Goal: Find specific page/section: Find specific page/section

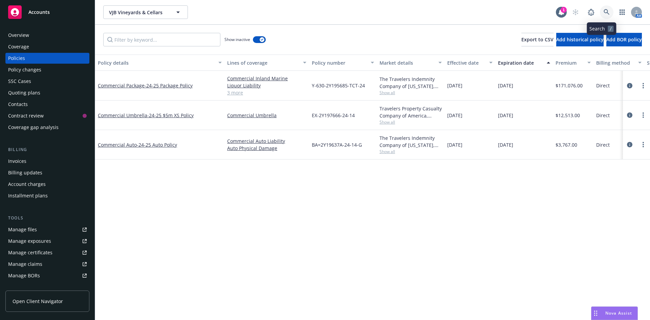
click at [604, 11] on link at bounding box center [607, 12] width 14 height 14
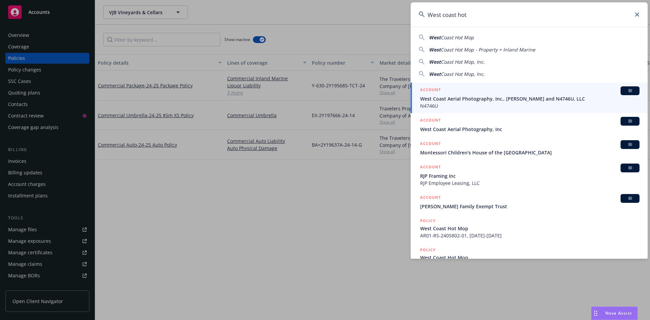
click at [454, 36] on span "Coast Hot Mop" at bounding box center [457, 37] width 33 height 6
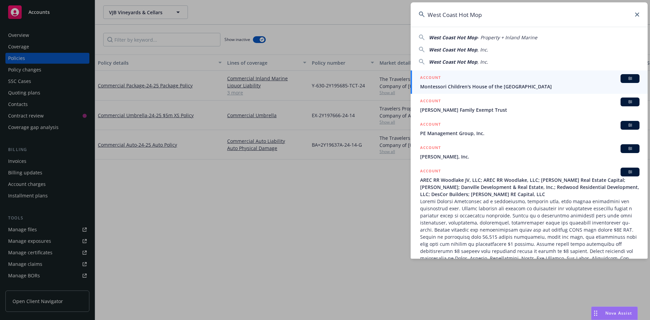
click at [435, 36] on span "West Coast Hot Mop" at bounding box center [453, 37] width 48 height 6
type input "West Coast Hot Mop - Property + Inland Marine"
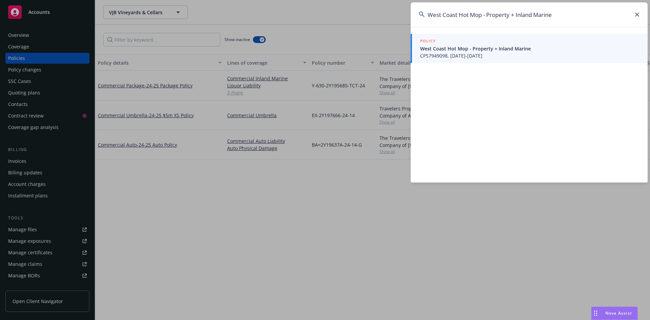
click at [435, 42] on h5 "POLICY" at bounding box center [428, 41] width 16 height 7
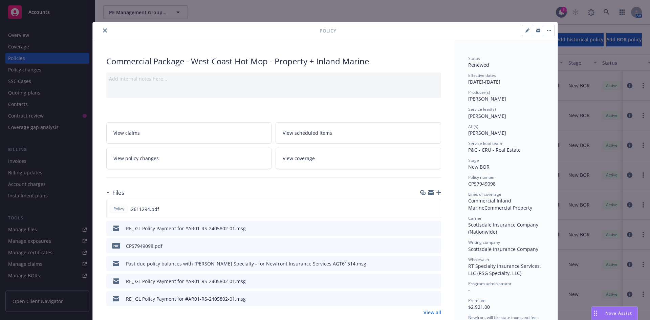
click at [105, 30] on button "close" at bounding box center [105, 30] width 8 height 8
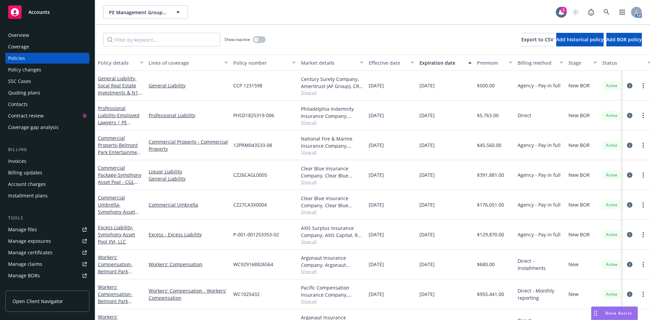
click at [50, 30] on div "Overview" at bounding box center [47, 35] width 78 height 11
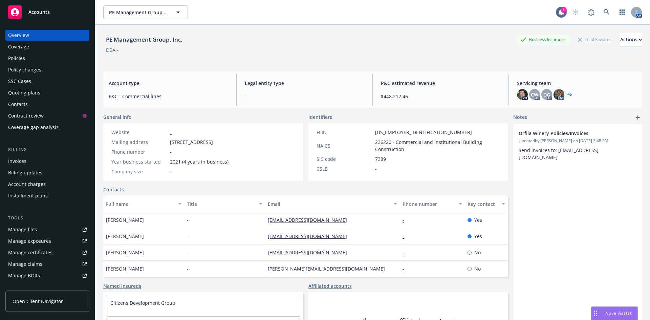
click at [55, 62] on div "Policies" at bounding box center [47, 58] width 78 height 11
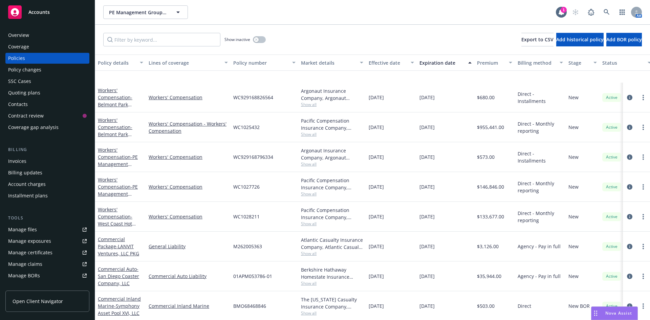
scroll to position [203, 0]
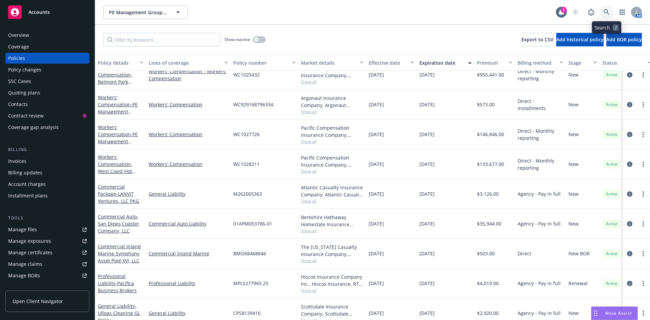
click at [606, 9] on icon at bounding box center [606, 12] width 6 height 6
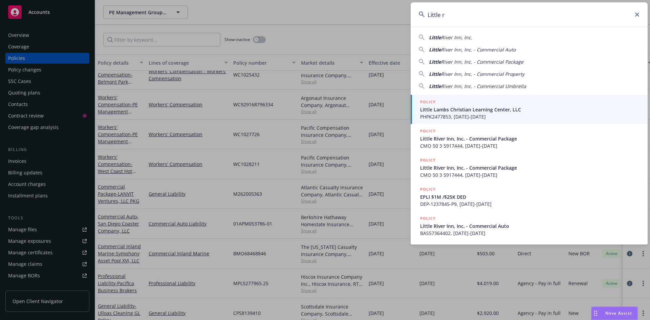
click at [467, 39] on span "River Inn, Inc." at bounding box center [456, 37] width 31 height 6
type input "Little River Inn, Inc."
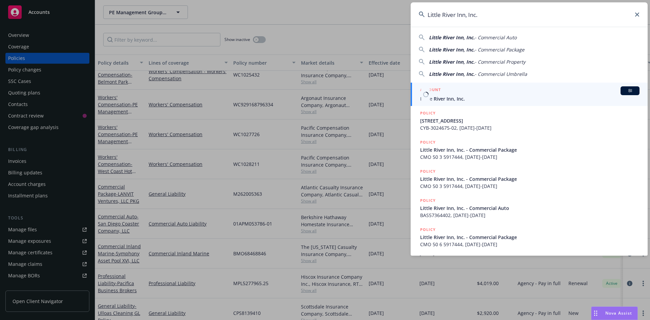
click at [464, 97] on span "Little River Inn, Inc." at bounding box center [529, 98] width 219 height 7
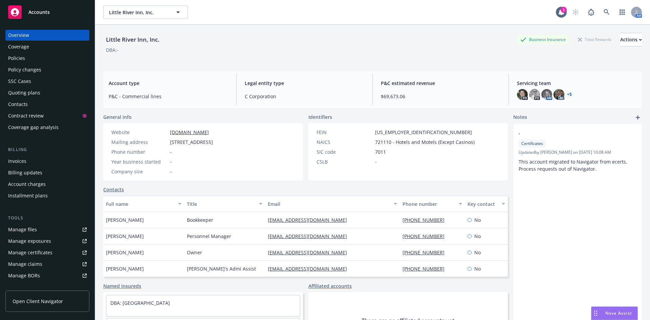
click at [41, 249] on div "Manage certificates" at bounding box center [30, 252] width 44 height 11
click at [40, 14] on span "Accounts" at bounding box center [38, 11] width 21 height 5
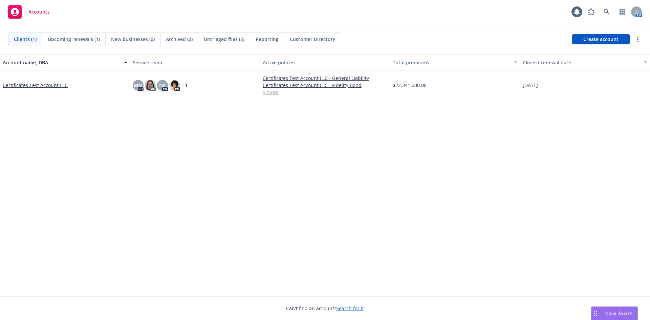
click at [36, 83] on link "Certificates Test Account LLC" at bounding box center [35, 85] width 65 height 7
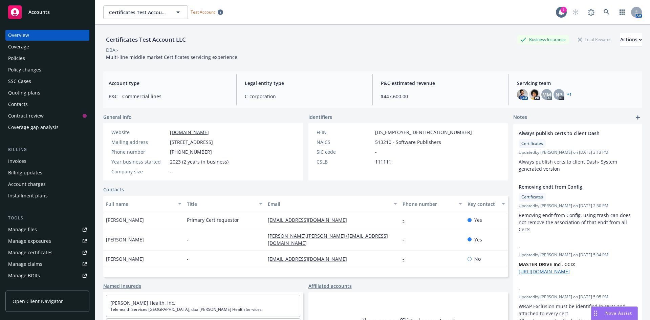
scroll to position [102, 0]
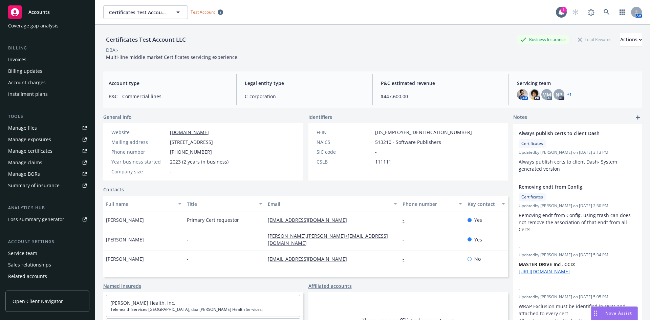
click at [19, 307] on link "Open Client Navigator" at bounding box center [47, 300] width 84 height 21
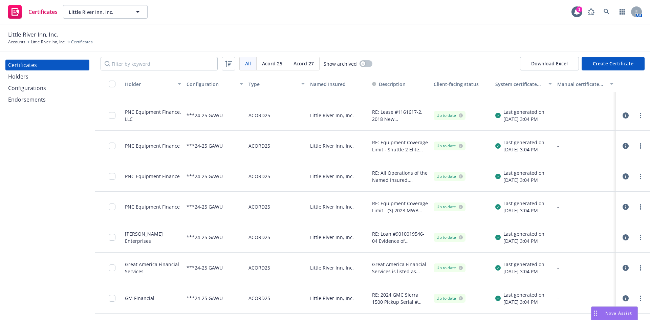
scroll to position [290, 0]
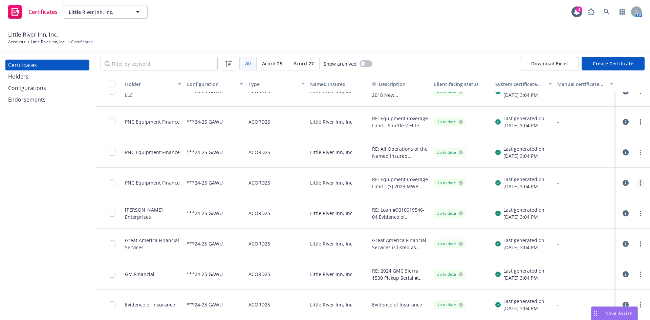
click at [637, 183] on link "more" at bounding box center [640, 183] width 8 height 8
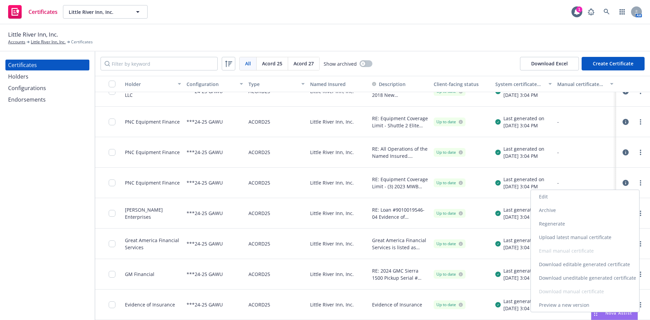
click at [569, 306] on link "Preview a new version" at bounding box center [585, 305] width 108 height 14
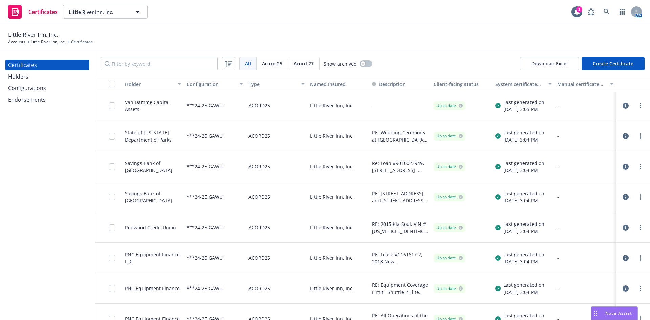
scroll to position [135, 0]
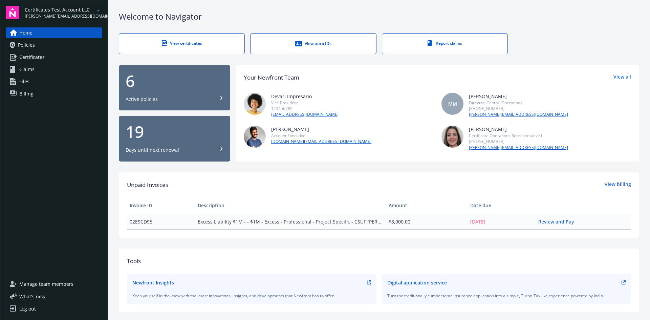
click at [23, 53] on span "Certificates" at bounding box center [31, 57] width 25 height 11
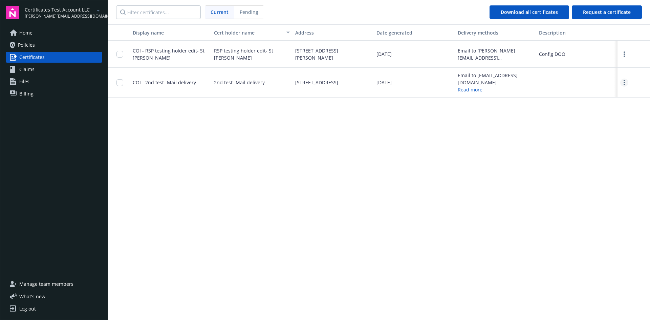
click at [624, 82] on circle "more" at bounding box center [623, 82] width 1 height 1
click at [580, 180] on div "Display name Cert holder name Address Date generated Delivery methods Descripti…" at bounding box center [379, 171] width 542 height 294
